Goal: Information Seeking & Learning: Learn about a topic

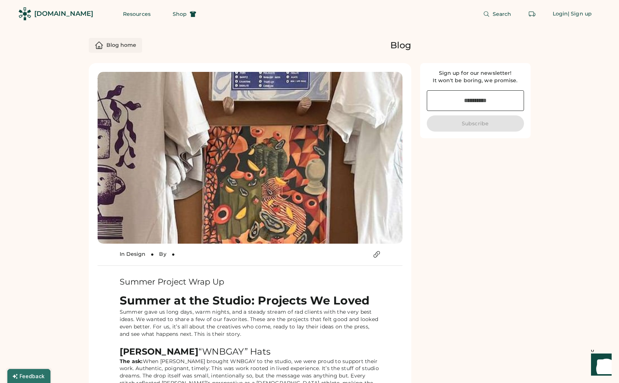
click at [121, 46] on div "Blog home" at bounding box center [121, 45] width 30 height 7
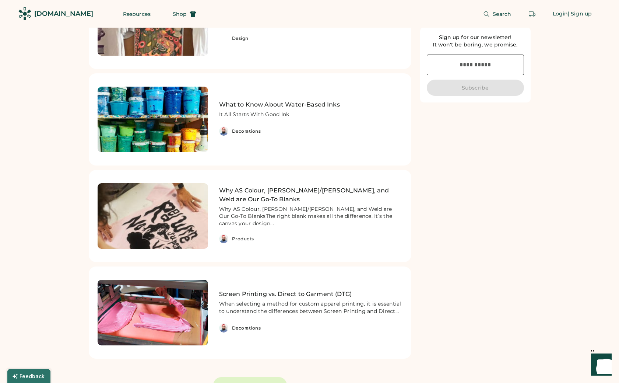
scroll to position [153, 0]
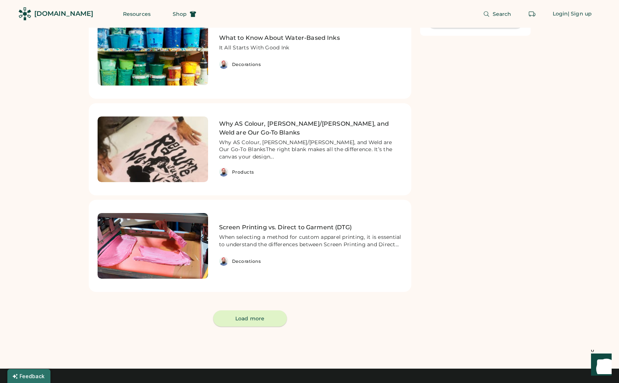
click at [242, 323] on button "Load more" at bounding box center [250, 318] width 74 height 16
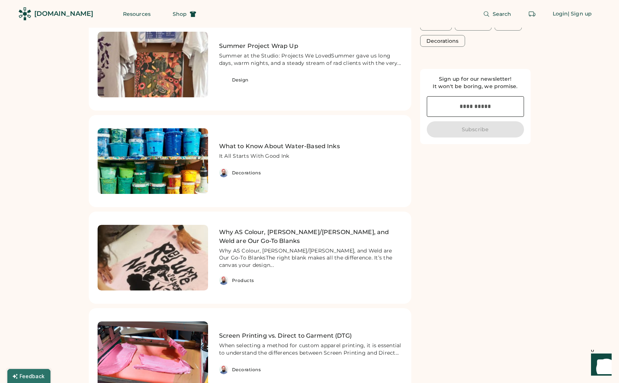
scroll to position [0, 0]
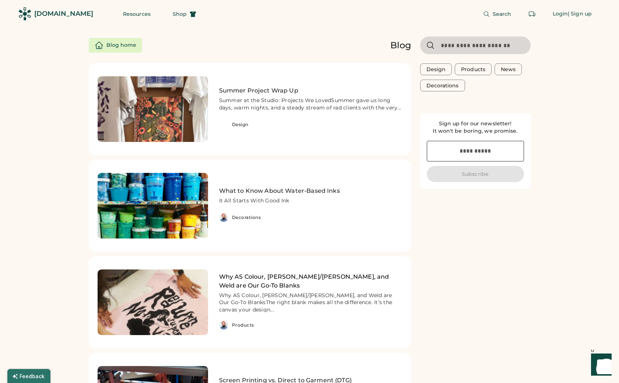
click at [142, 278] on img at bounding box center [153, 302] width 110 height 66
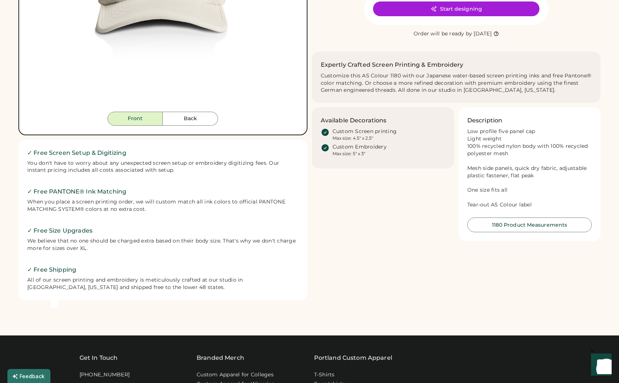
scroll to position [135, 0]
